Goal: Entertainment & Leisure: Consume media (video, audio)

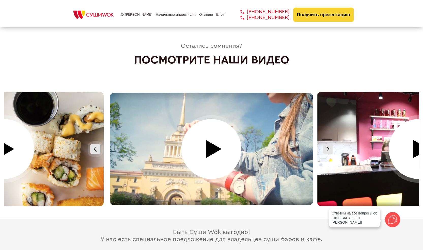
scroll to position [2213, 0]
click at [405, 154] on div at bounding box center [418, 149] width 207 height 114
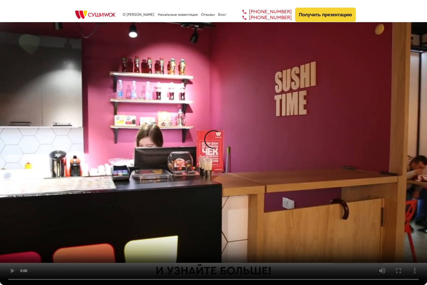
click at [355, 192] on video at bounding box center [213, 142] width 427 height 285
click at [338, 185] on video at bounding box center [213, 142] width 427 height 285
click at [183, 206] on video at bounding box center [213, 142] width 427 height 285
click at [172, 205] on video at bounding box center [213, 142] width 427 height 285
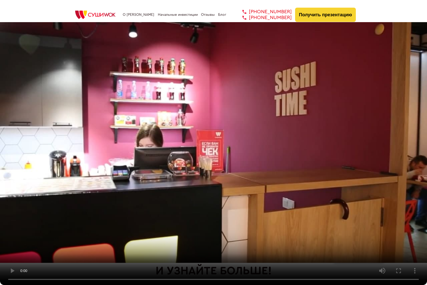
click at [203, 145] on video at bounding box center [213, 142] width 427 height 285
click at [307, 170] on video at bounding box center [213, 142] width 427 height 285
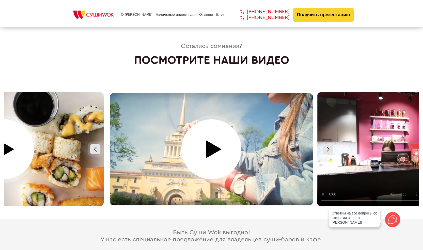
click at [238, 148] on div at bounding box center [211, 149] width 207 height 114
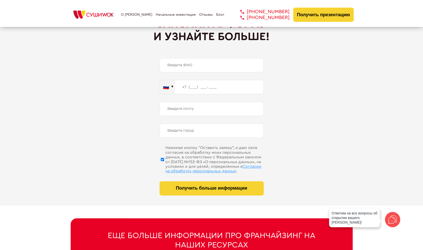
scroll to position [2447, 0]
